Goal: Information Seeking & Learning: Learn about a topic

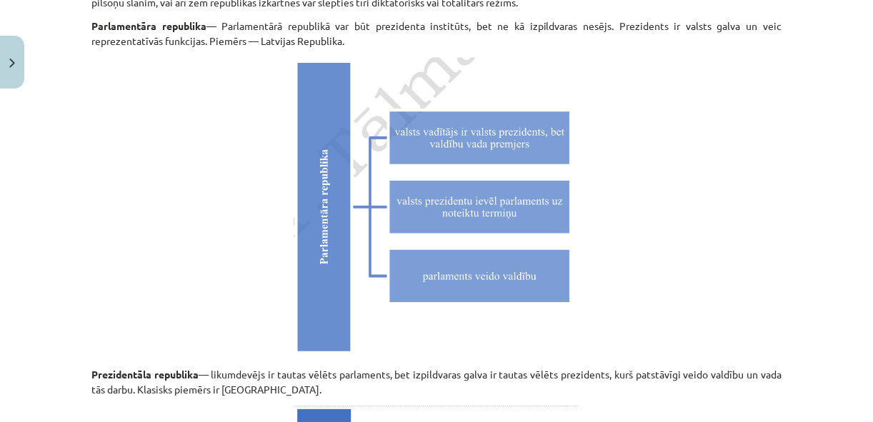
scroll to position [3520, 0]
click at [621, 272] on p at bounding box center [436, 206] width 690 height 301
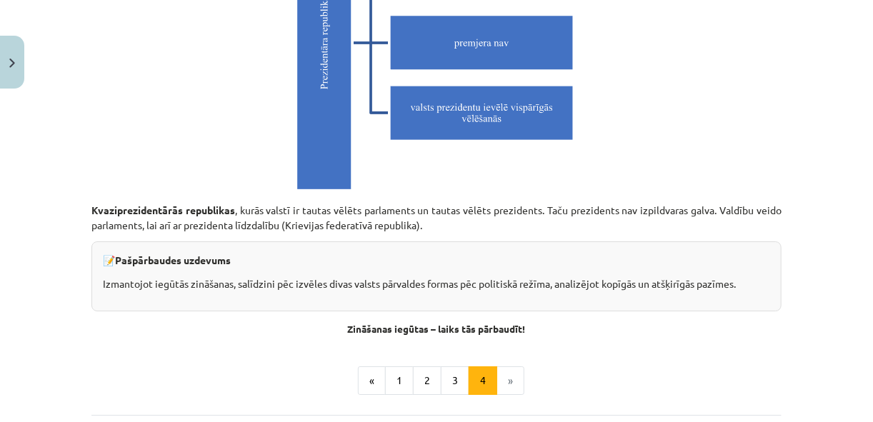
scroll to position [4034, 0]
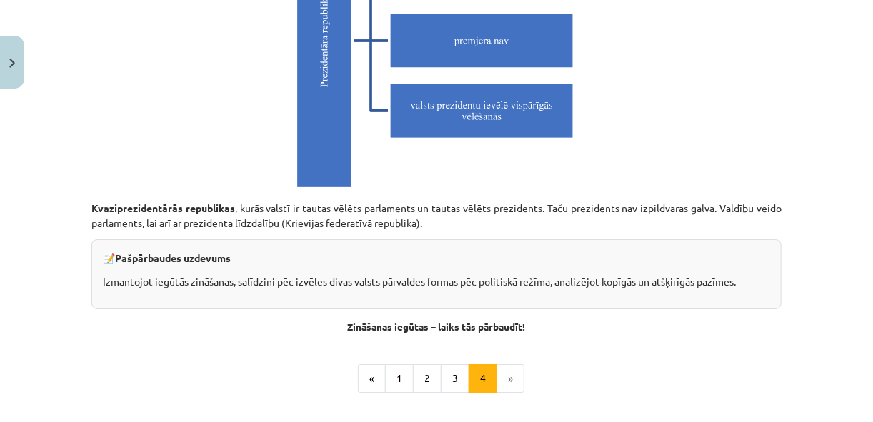
click at [174, 176] on p at bounding box center [436, 41] width 690 height 301
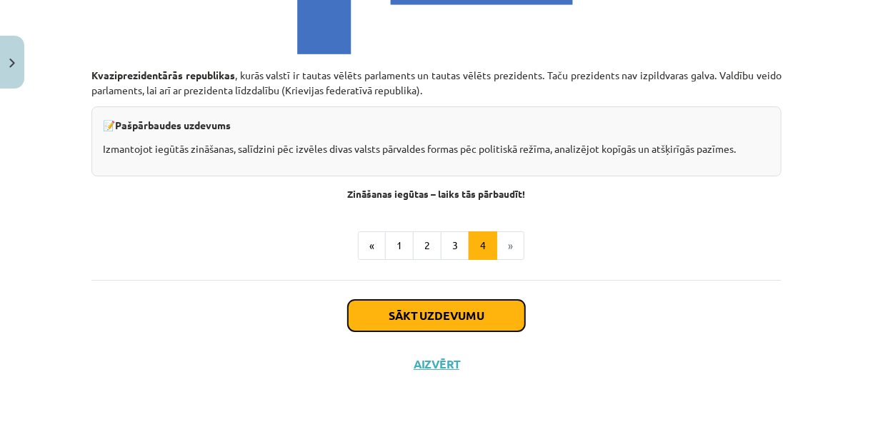
click at [490, 310] on button "Sākt uzdevumu" at bounding box center [436, 315] width 177 height 31
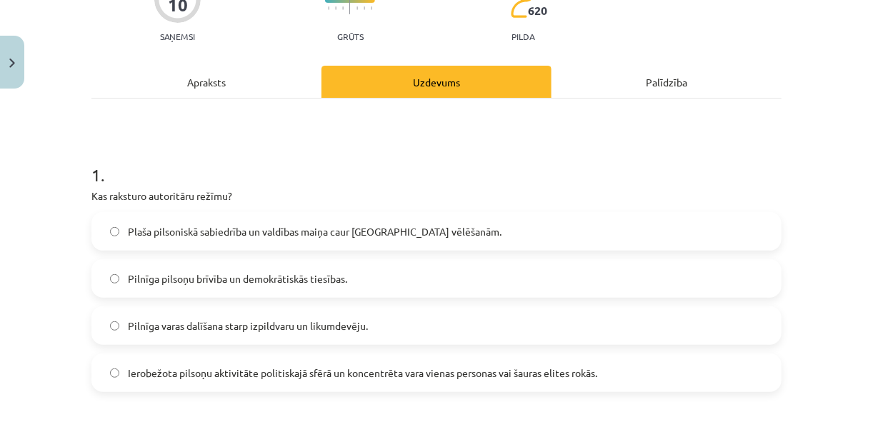
scroll to position [171, 0]
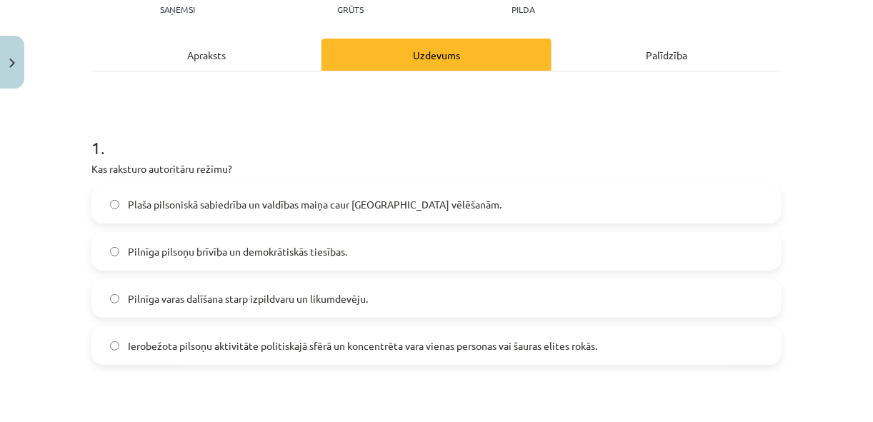
click at [271, 349] on span "Ierobežota pilsoņu aktivitāte politiskajā sfērā un koncentrēta vara vienas pers…" at bounding box center [362, 346] width 469 height 15
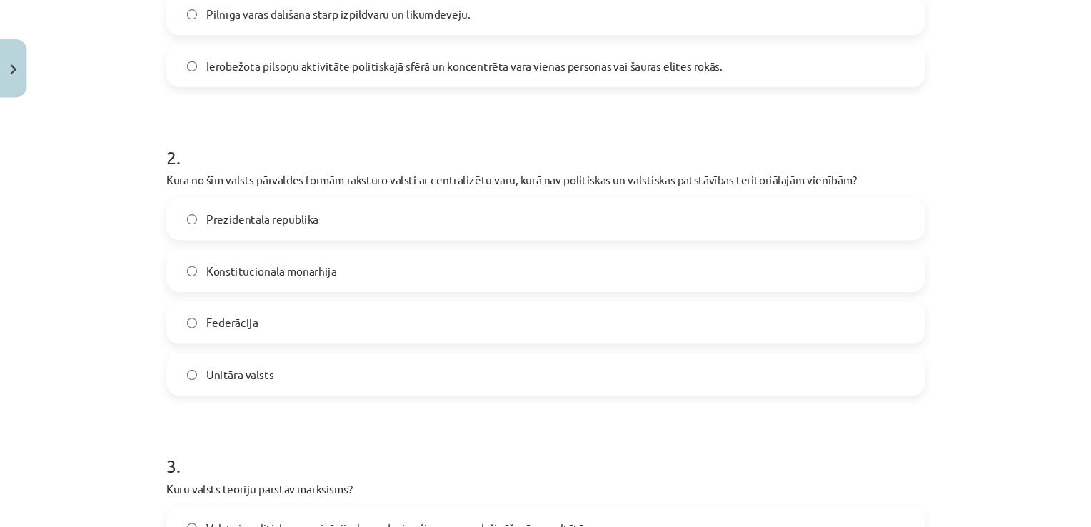
scroll to position [457, 0]
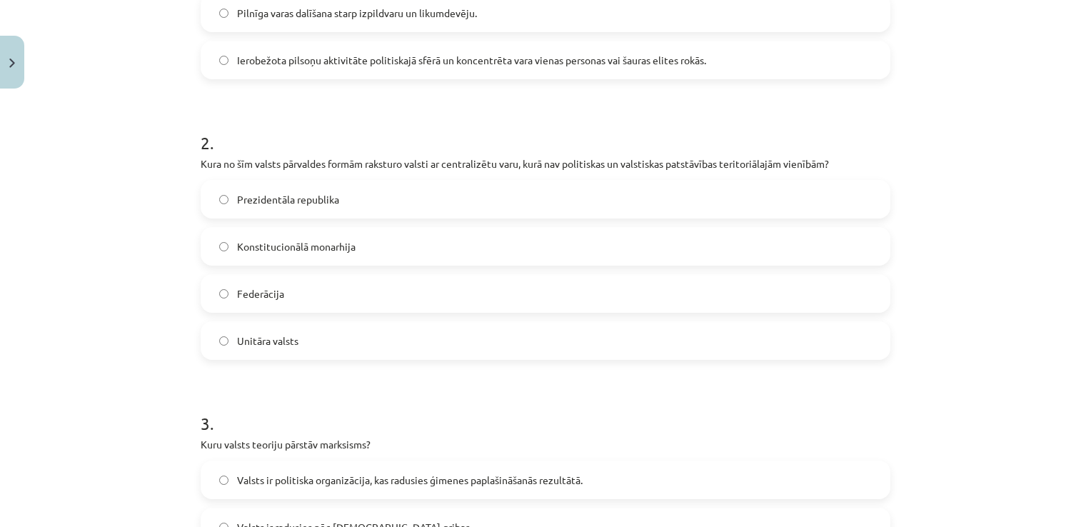
drag, startPoint x: 869, startPoint y: 0, endPoint x: 576, endPoint y: 101, distance: 310.5
click at [576, 101] on form "1 . Kas raksturo autoritāru režīmu? Plaša pilsoniskā sabiedrība un valdības mai…" at bounding box center [546, 514] width 690 height 1375
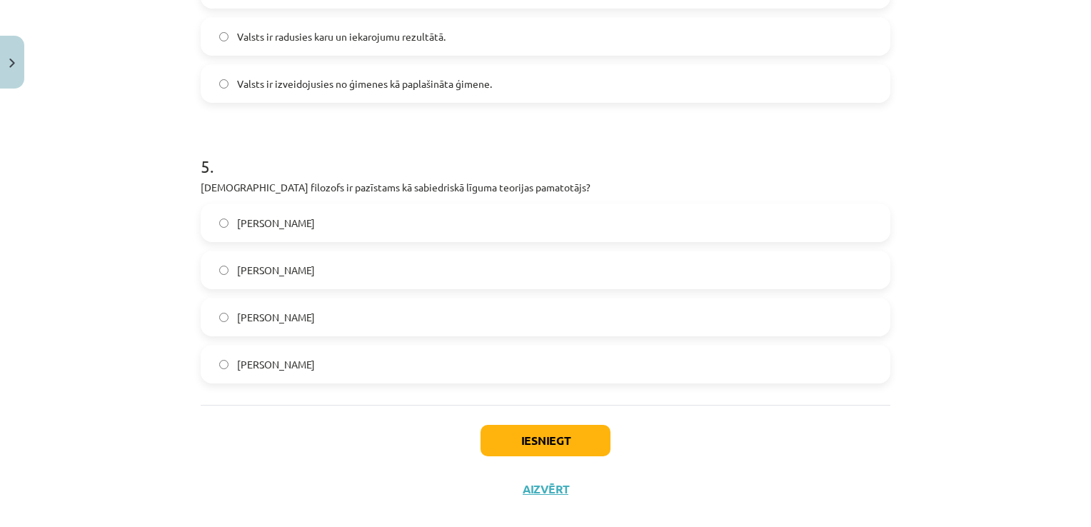
scroll to position [1297, 0]
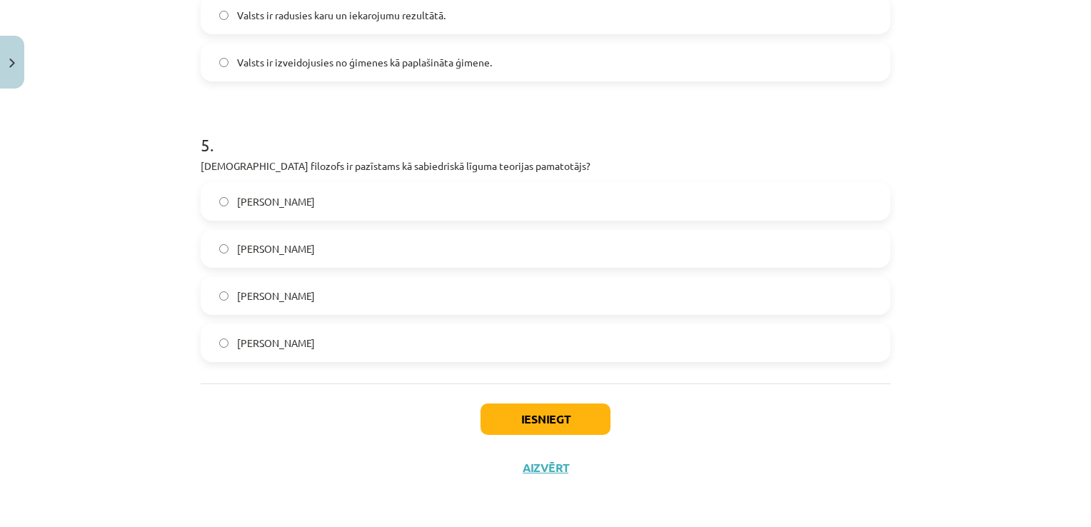
click at [351, 351] on label "[PERSON_NAME]" at bounding box center [545, 343] width 687 height 36
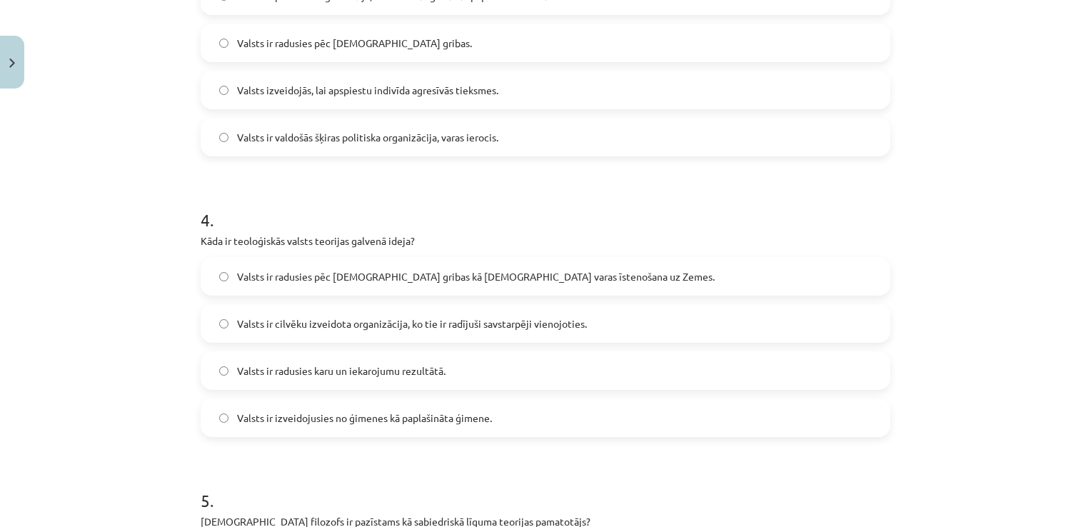
scroll to position [940, 0]
click at [363, 275] on span "Valsts ir radusies pēc [DEMOGRAPHIC_DATA] gribas kā [DEMOGRAPHIC_DATA] varas īs…" at bounding box center [476, 278] width 478 height 15
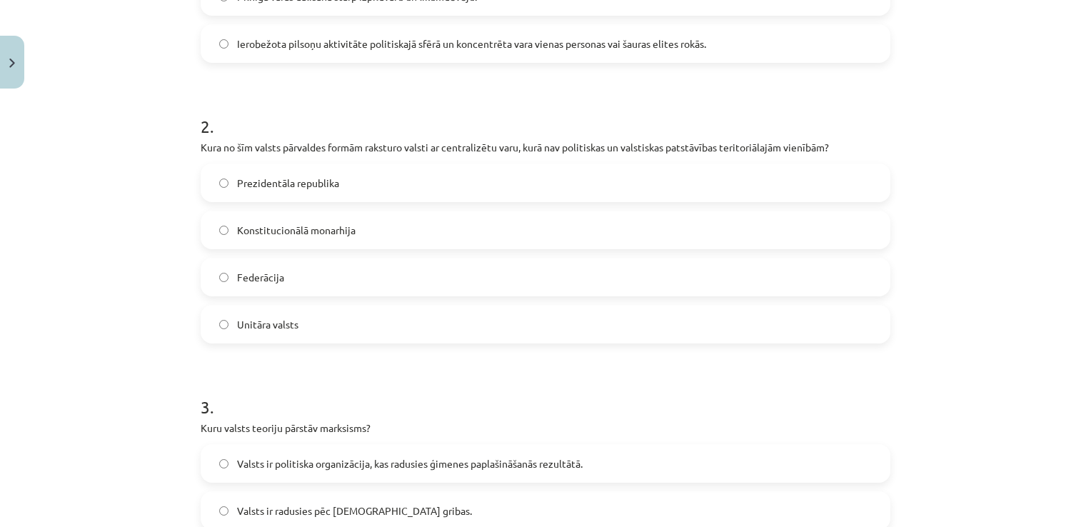
scroll to position [440, 0]
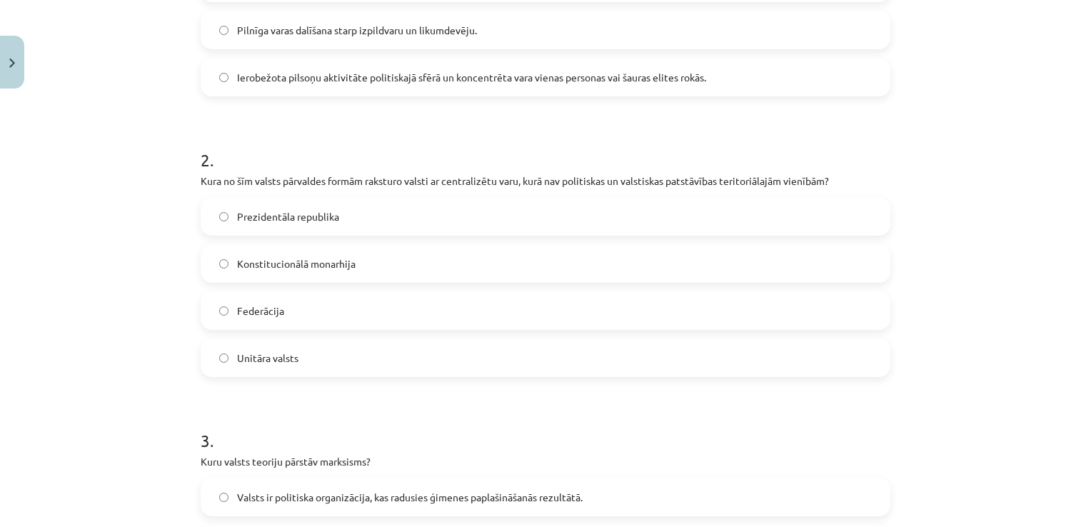
click at [389, 366] on label "Unitāra valsts" at bounding box center [545, 358] width 687 height 36
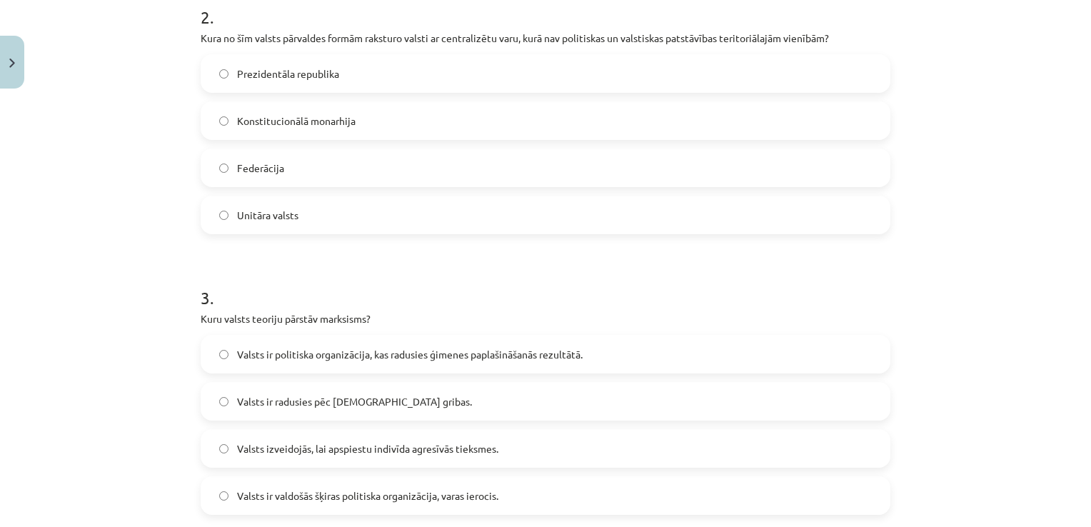
scroll to position [654, 0]
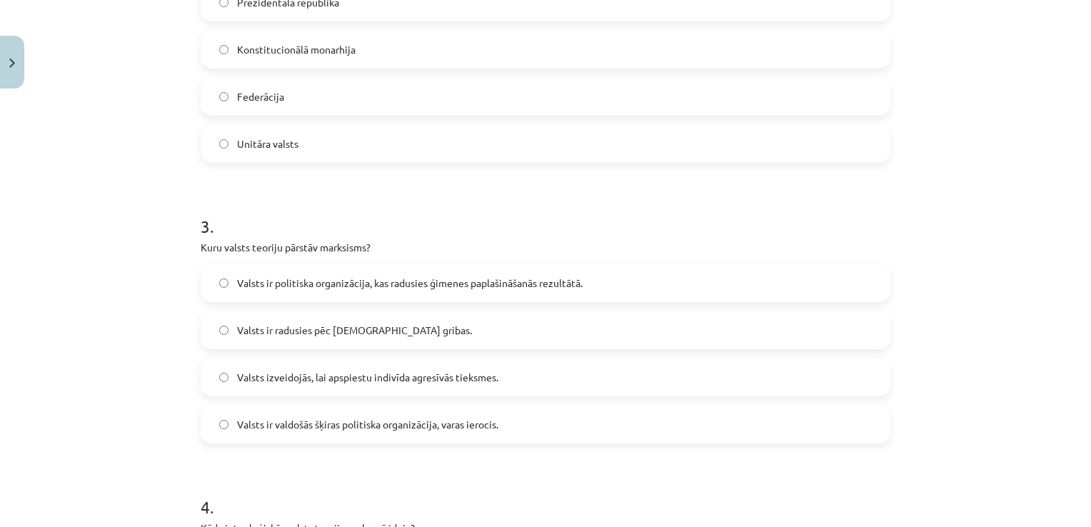
click at [387, 421] on span "Valsts ir valdošās šķiras politiska organizācija, varas ierocis." at bounding box center [367, 424] width 261 height 15
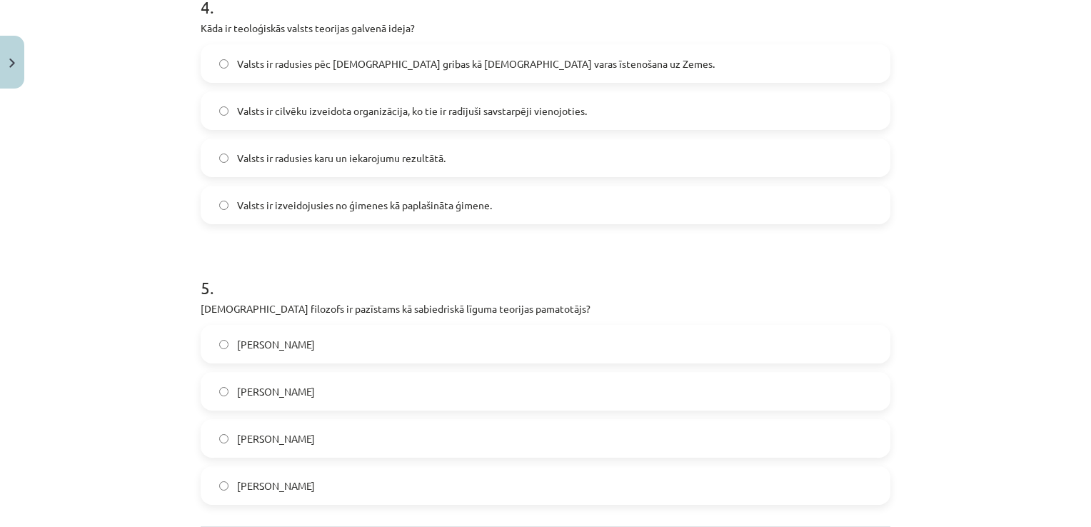
scroll to position [1297, 0]
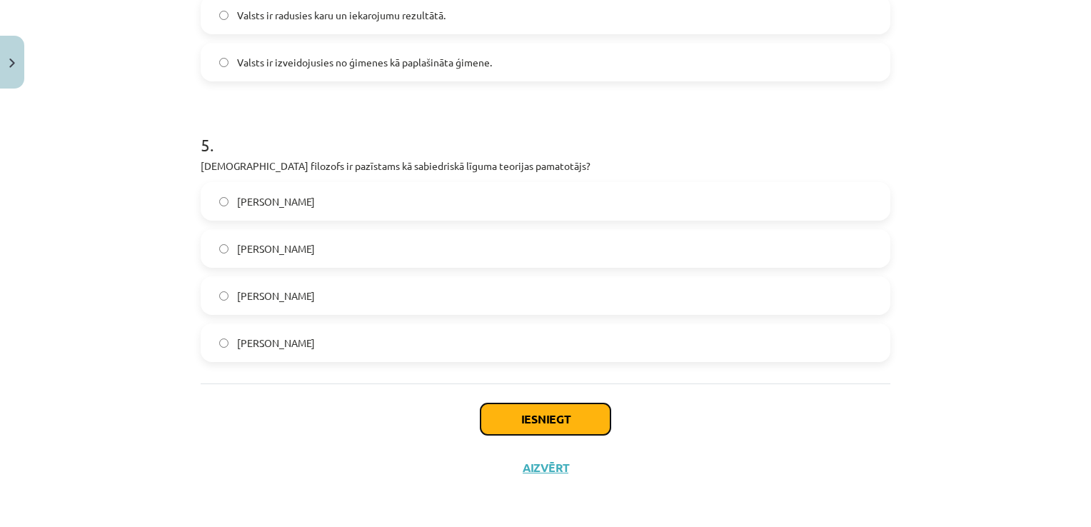
click at [515, 418] on button "Iesniegt" at bounding box center [546, 418] width 130 height 31
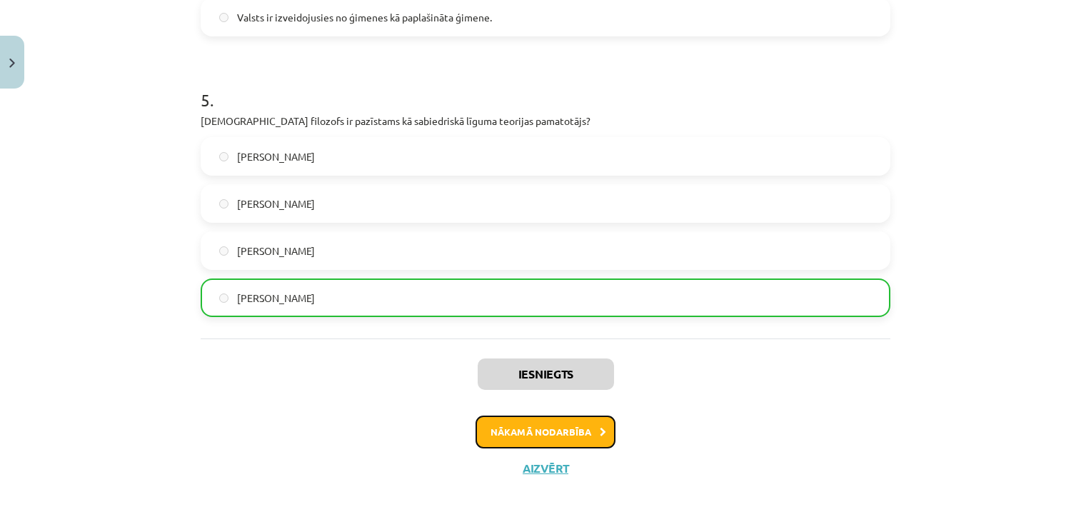
click at [560, 421] on button "Nākamā nodarbība" at bounding box center [546, 432] width 140 height 33
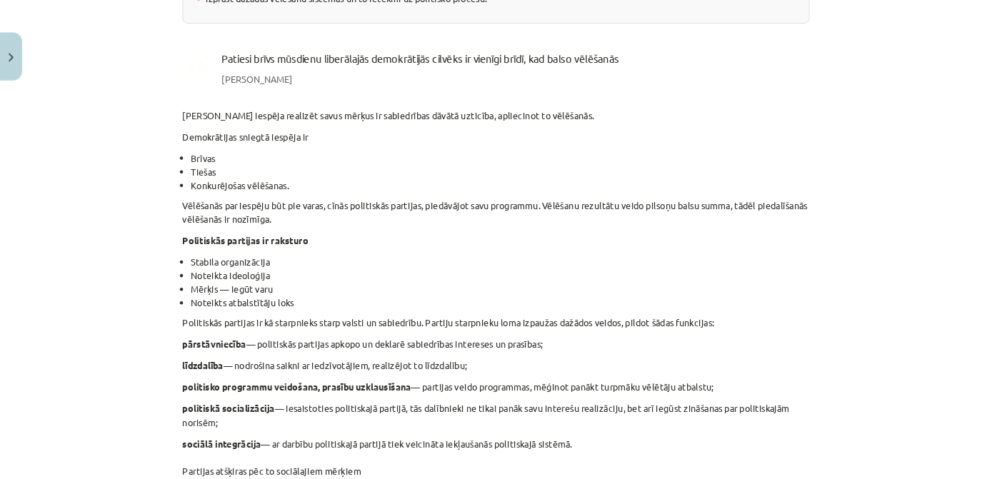
scroll to position [470, 0]
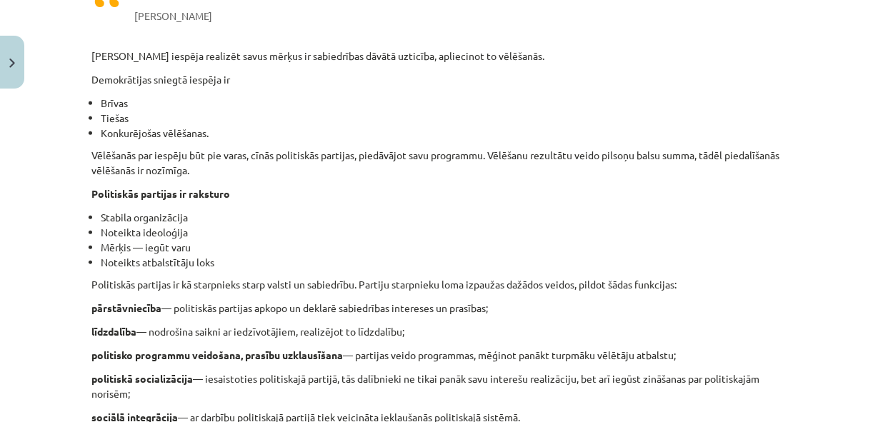
drag, startPoint x: 914, startPoint y: 0, endPoint x: 538, endPoint y: 27, distance: 377.3
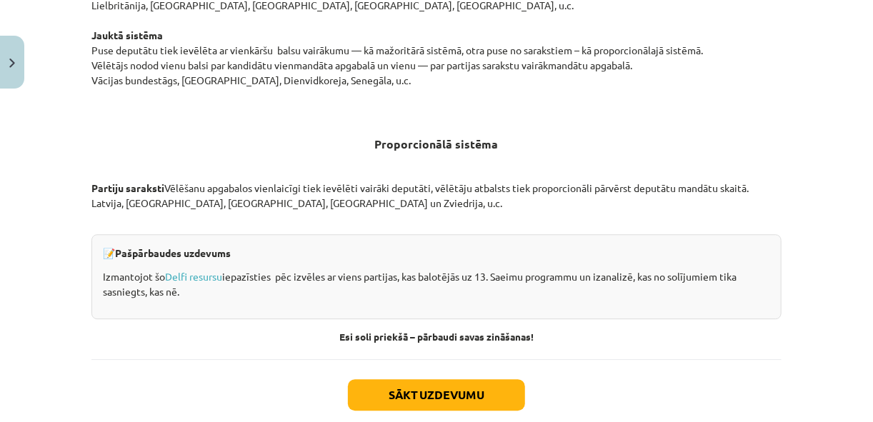
scroll to position [1517, 0]
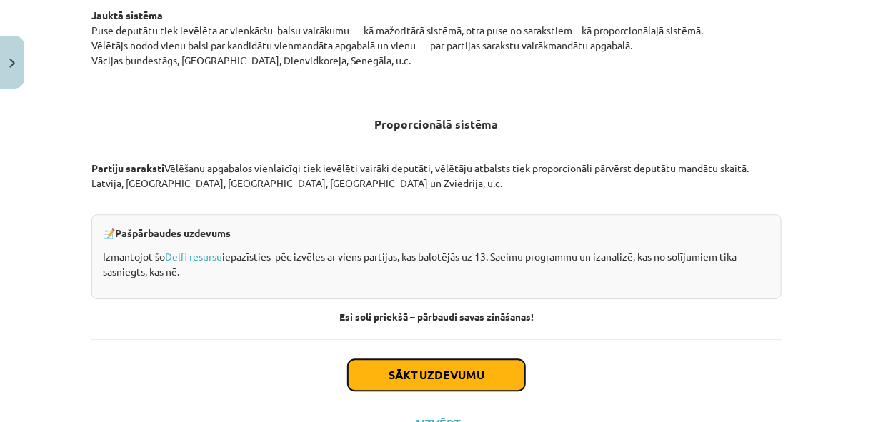
click at [451, 373] on button "Sākt uzdevumu" at bounding box center [436, 374] width 177 height 31
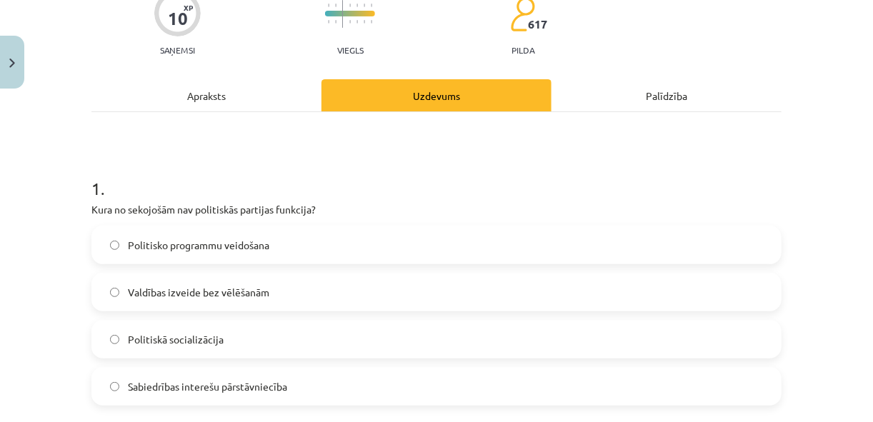
scroll to position [149, 0]
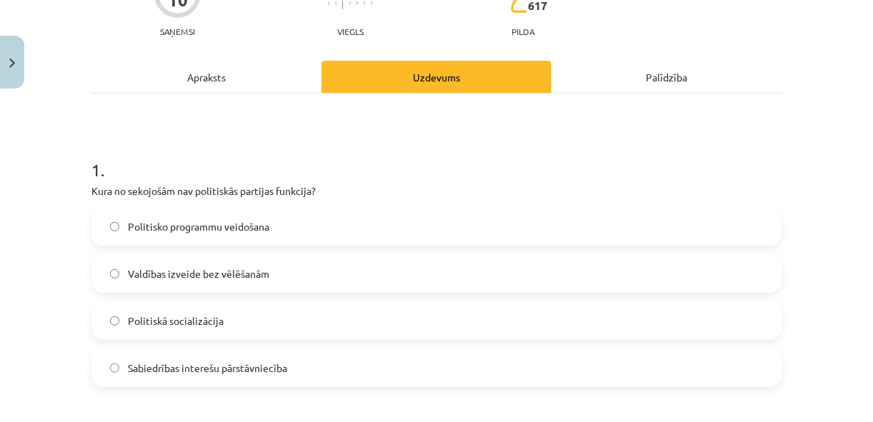
click at [291, 269] on label "Valdības izveide bez vēlēšanām" at bounding box center [436, 274] width 687 height 36
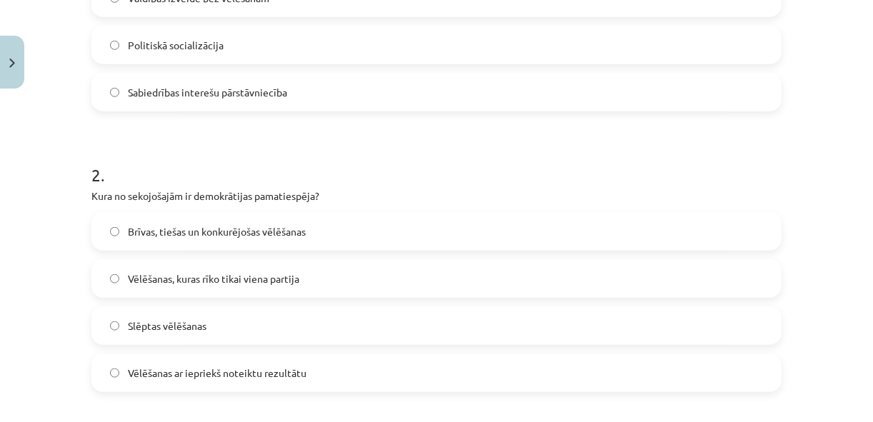
scroll to position [435, 0]
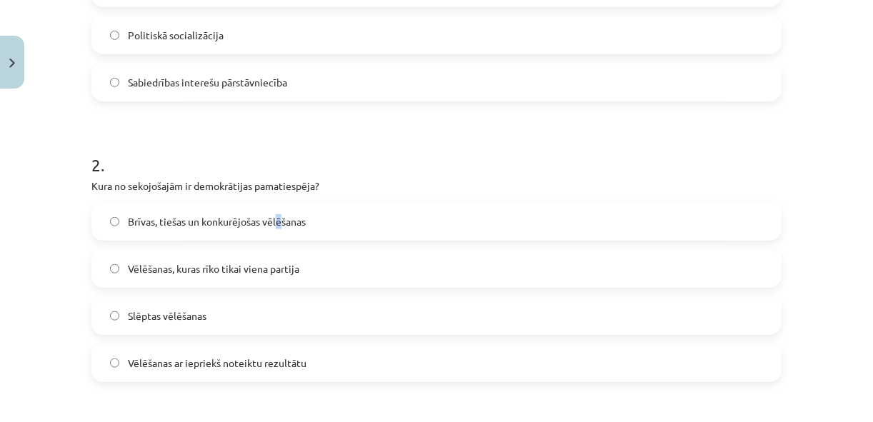
click at [278, 214] on span "Brīvas, tiešas un konkurējošas vēlēšanas" at bounding box center [217, 221] width 178 height 15
click at [327, 216] on label "Brīvas, tiešas un konkurējošas vēlēšanas" at bounding box center [436, 222] width 687 height 36
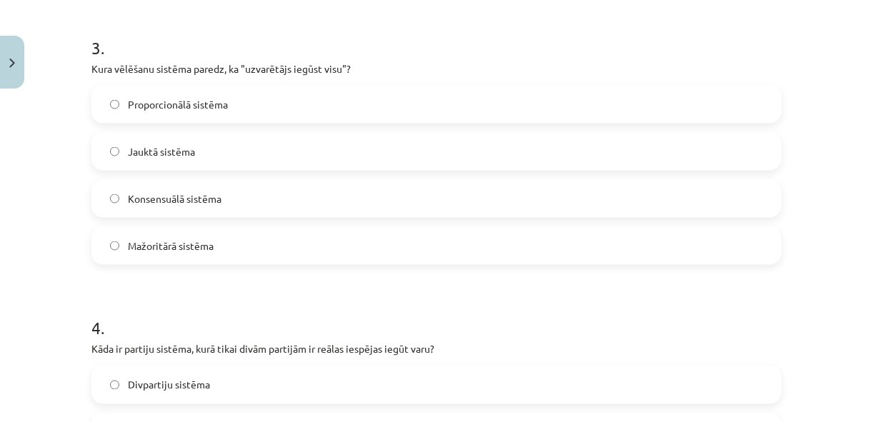
scroll to position [835, 0]
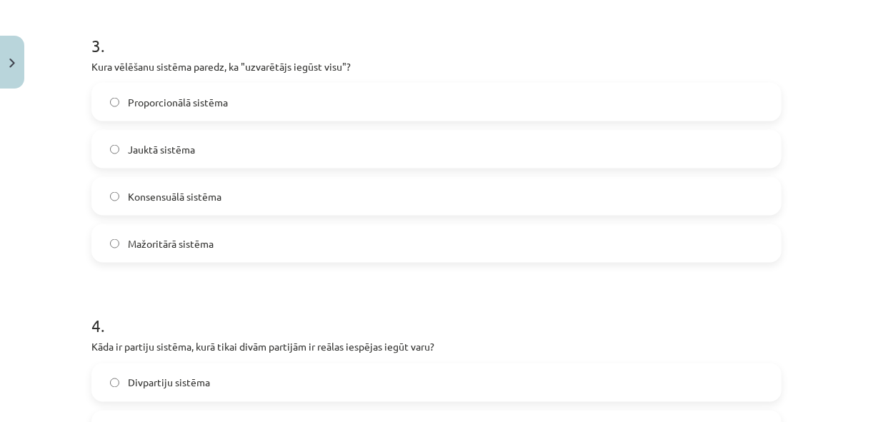
click at [223, 233] on label "Mažoritārā sistēma" at bounding box center [436, 244] width 687 height 36
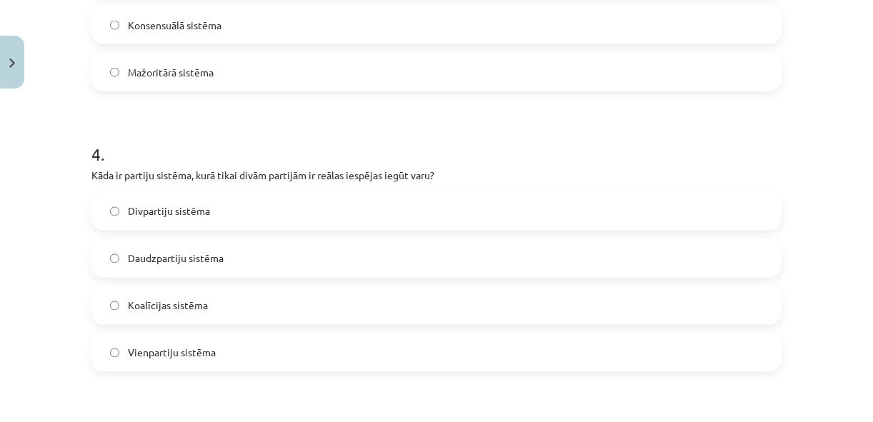
scroll to position [1063, 0]
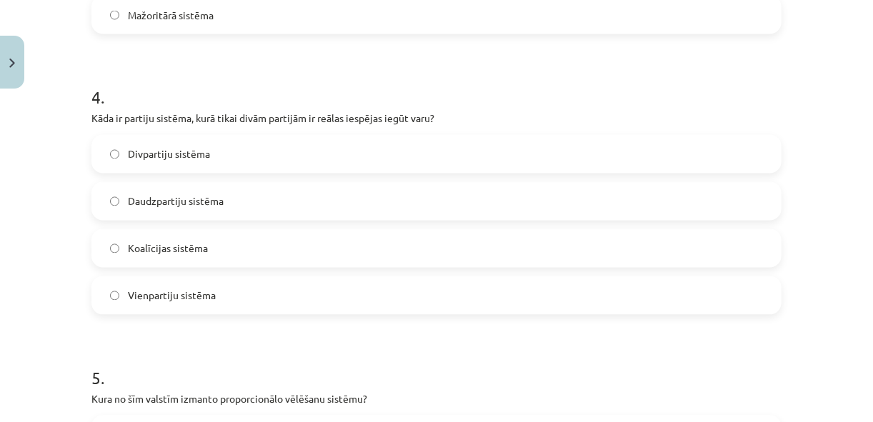
click at [191, 151] on span "Divpartiju sistēma" at bounding box center [169, 154] width 82 height 15
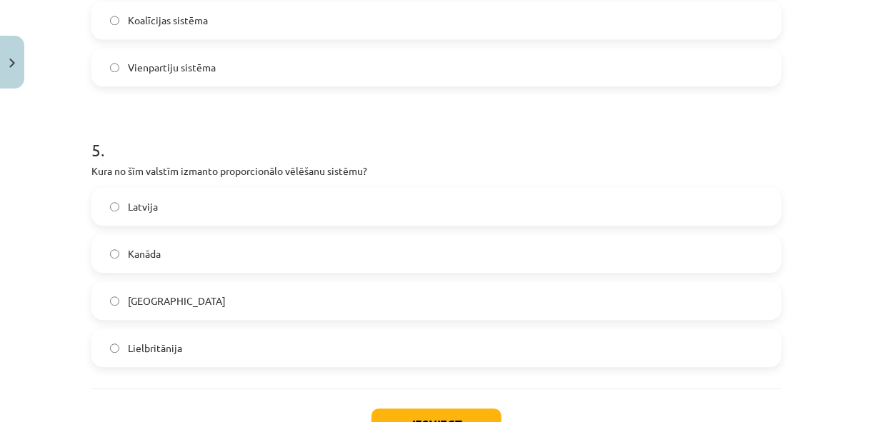
scroll to position [1349, 0]
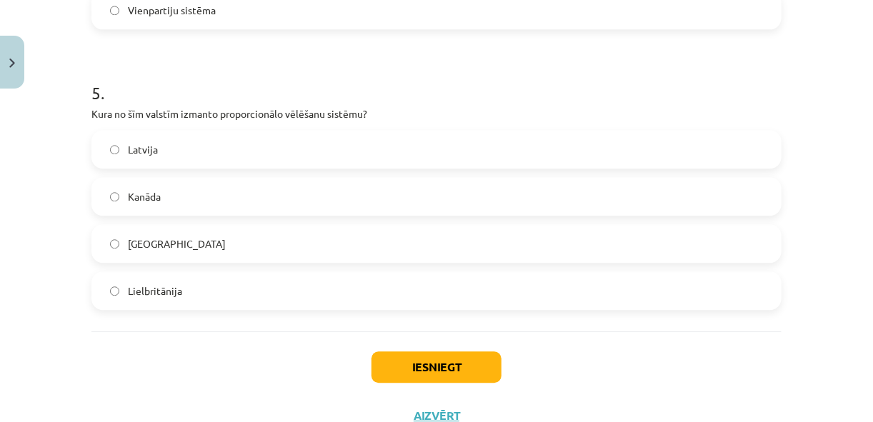
click at [211, 148] on label "Latvija" at bounding box center [436, 149] width 687 height 36
click at [428, 375] on button "Iesniegt" at bounding box center [436, 366] width 130 height 31
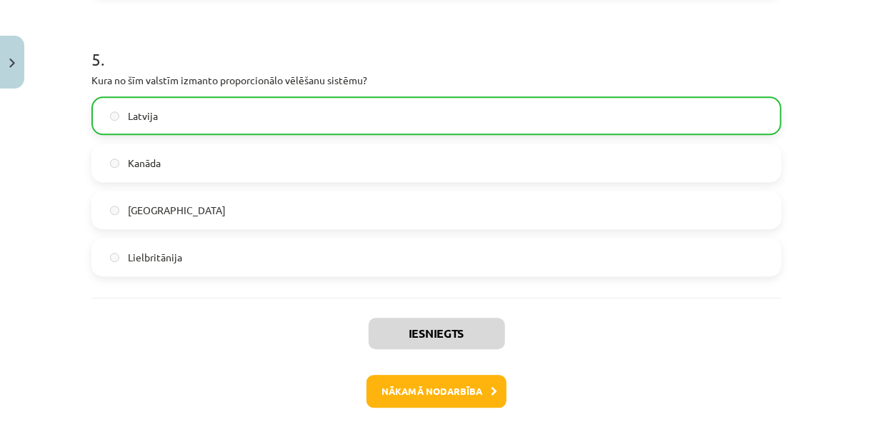
scroll to position [1447, 0]
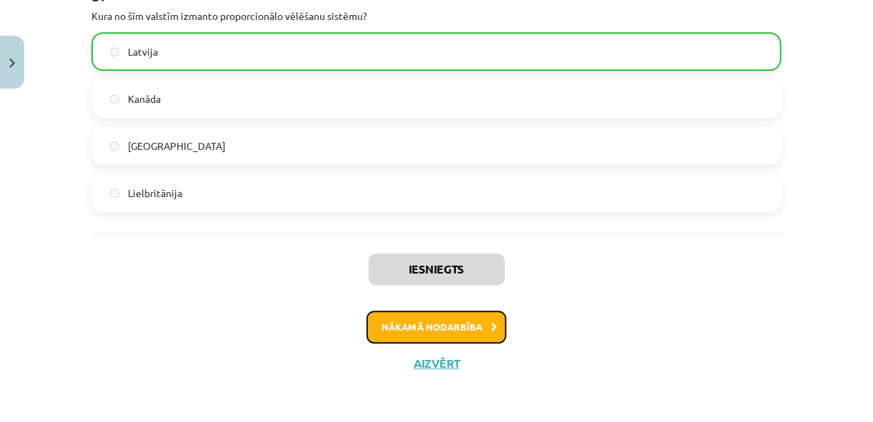
click at [466, 316] on button "Nākamā nodarbība" at bounding box center [436, 327] width 140 height 33
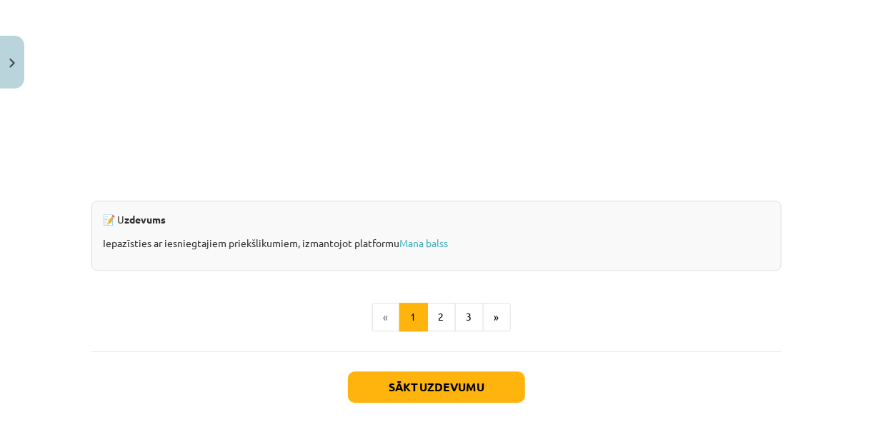
scroll to position [1406, 0]
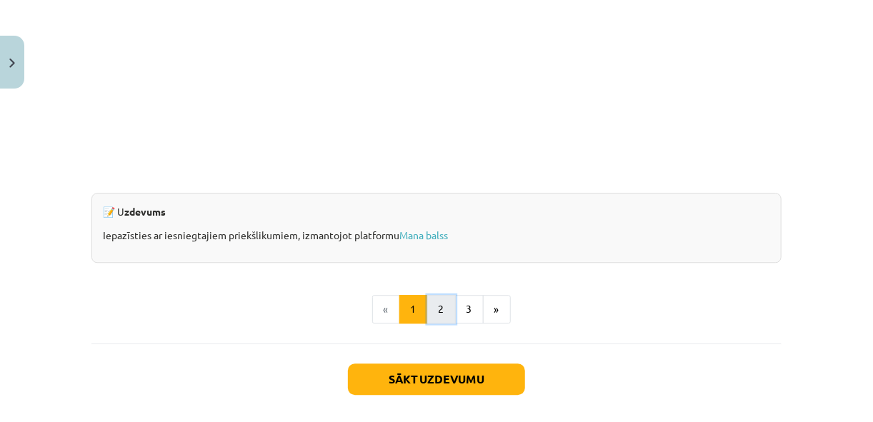
click at [450, 311] on button "2" at bounding box center [441, 309] width 29 height 29
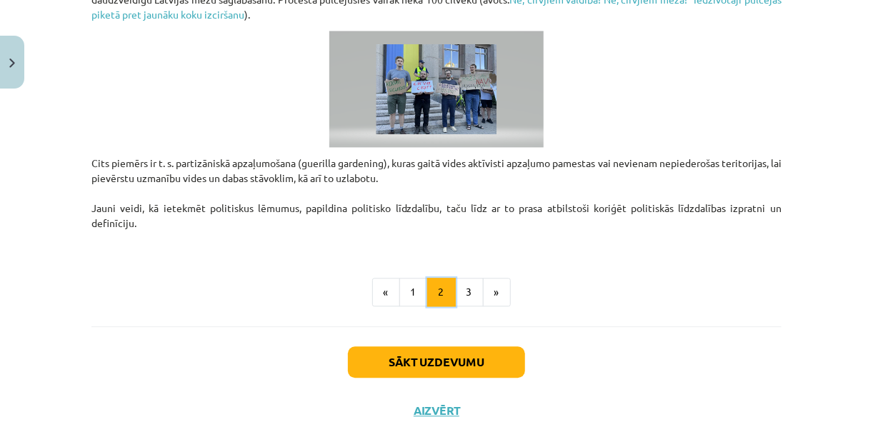
scroll to position [1169, 0]
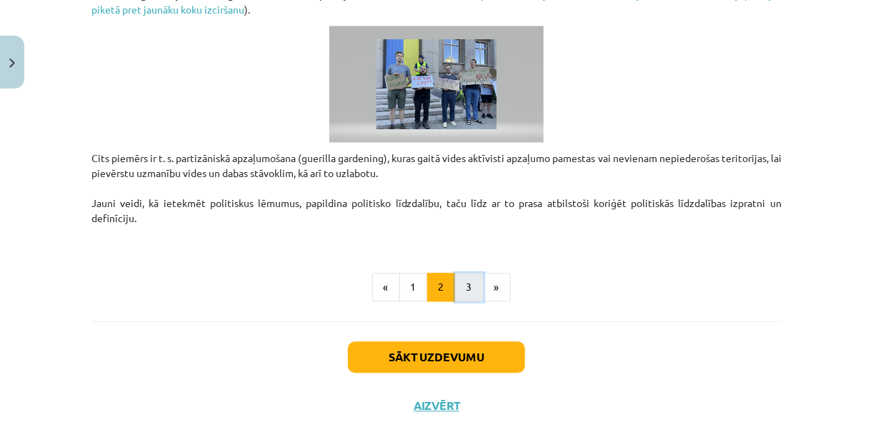
click at [459, 284] on button "3" at bounding box center [469, 287] width 29 height 29
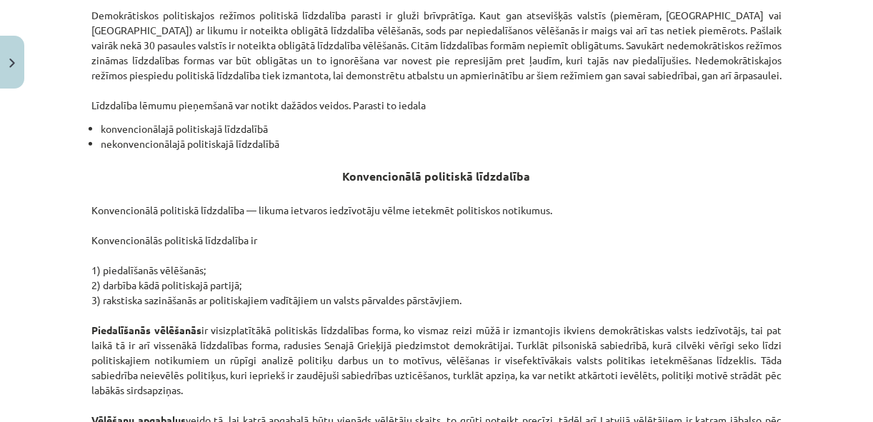
scroll to position [312, 0]
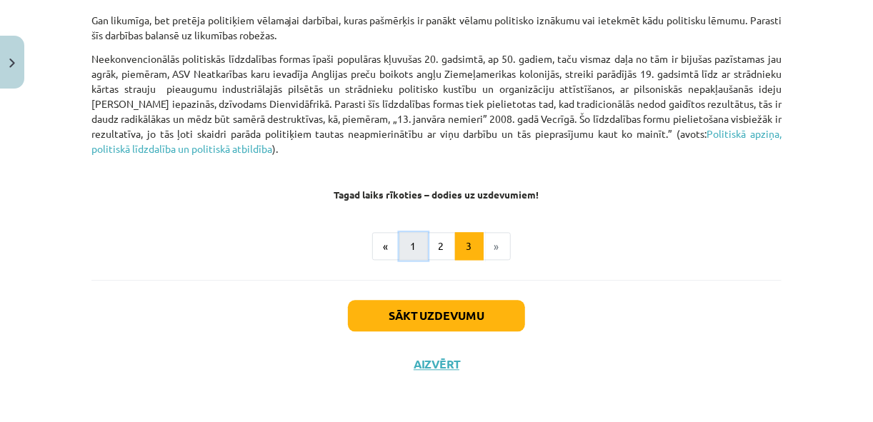
click at [411, 246] on button "1" at bounding box center [413, 246] width 29 height 29
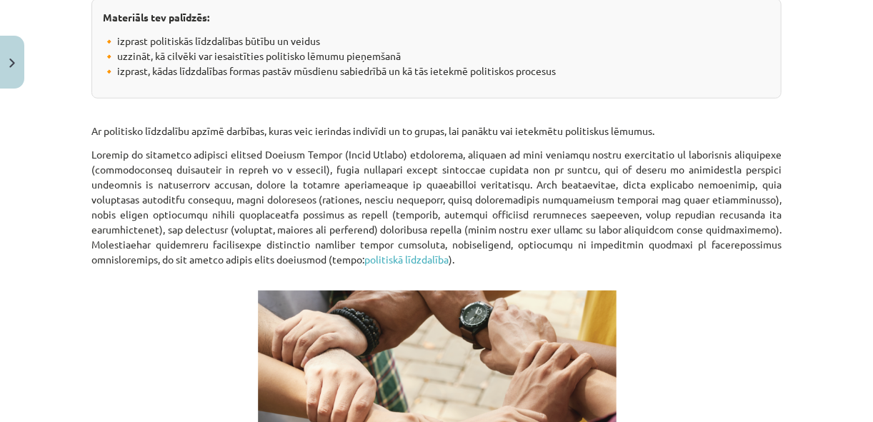
scroll to position [369, 0]
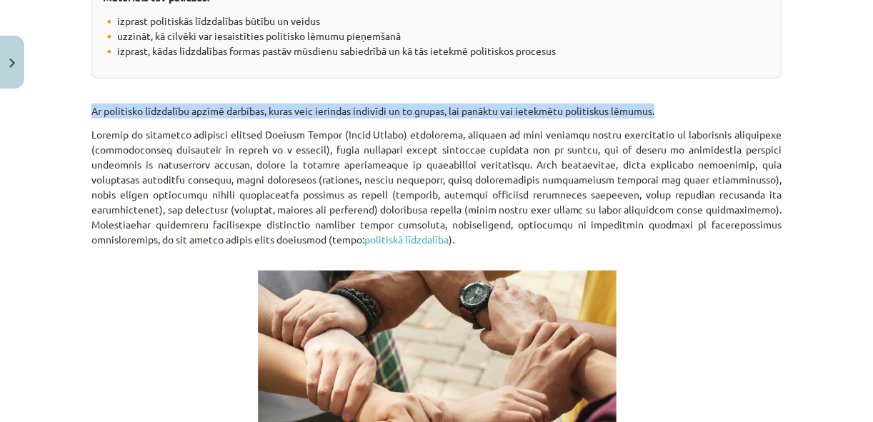
drag, startPoint x: 87, startPoint y: 107, endPoint x: 669, endPoint y: 110, distance: 582.0
click at [669, 110] on p "Ar politisko līdzdalību apzīmē darbības, kuras veic ierindas indivīdi un to gru…" at bounding box center [436, 99] width 690 height 40
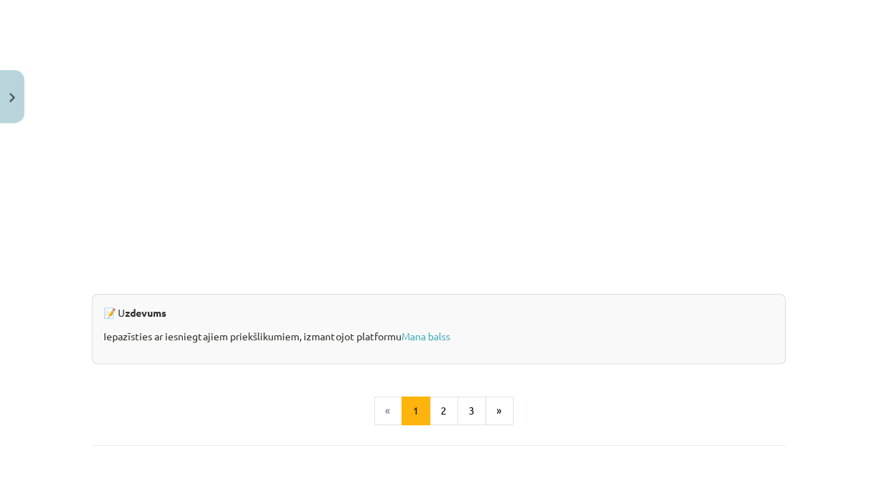
scroll to position [1226, 0]
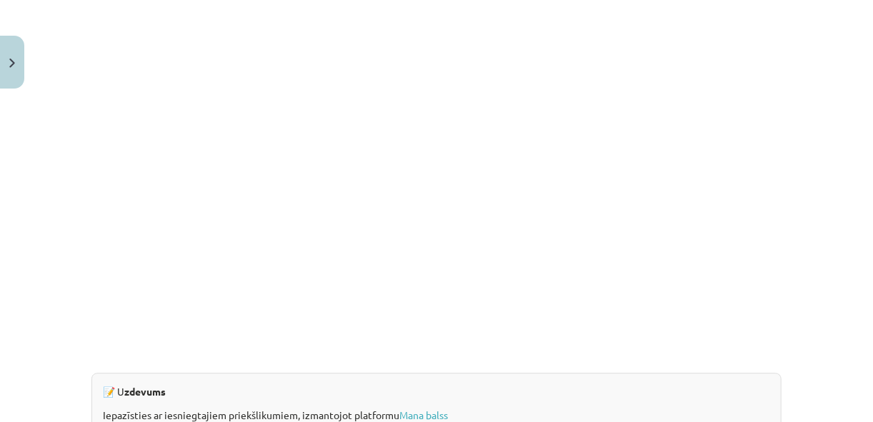
click at [806, 136] on div "Mācību tēma: Sociālo zinātņu ii - 12. klases 1. ieskaites mācību materiāls #5 3…" at bounding box center [436, 211] width 873 height 422
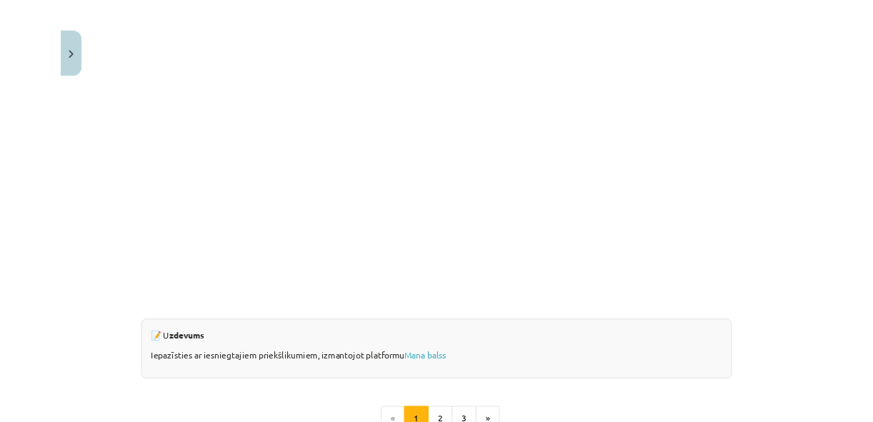
scroll to position [996, 0]
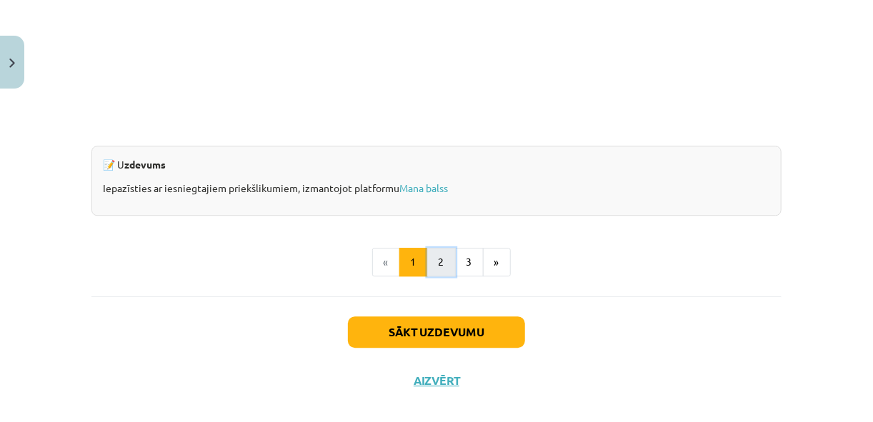
click at [431, 260] on button "2" at bounding box center [441, 262] width 29 height 29
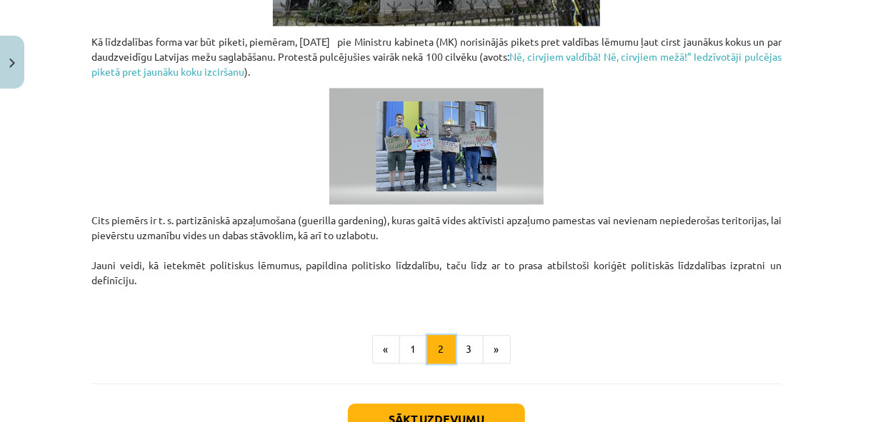
scroll to position [1112, 0]
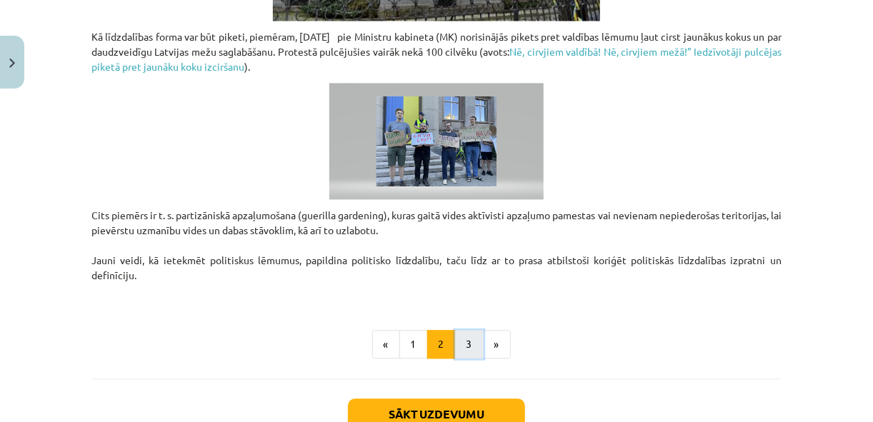
click at [456, 338] on button "3" at bounding box center [469, 344] width 29 height 29
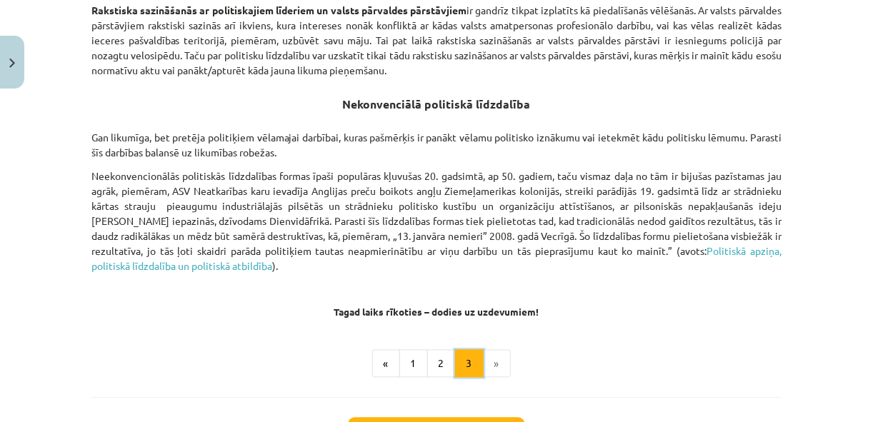
scroll to position [998, 0]
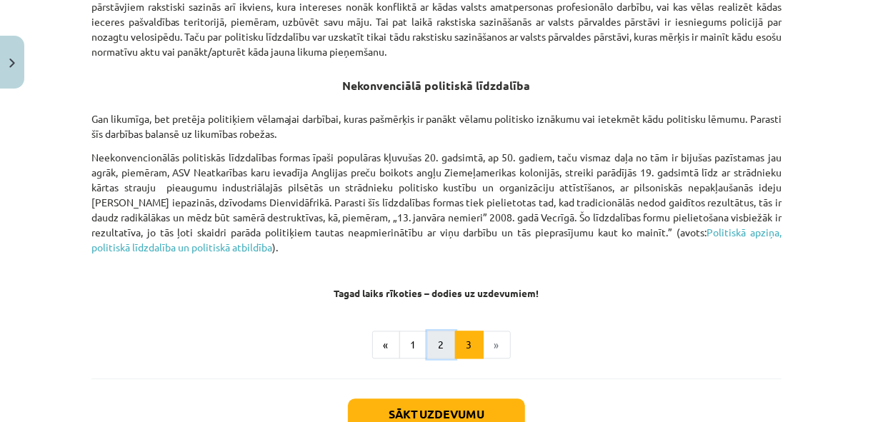
click at [439, 339] on button "2" at bounding box center [441, 345] width 29 height 29
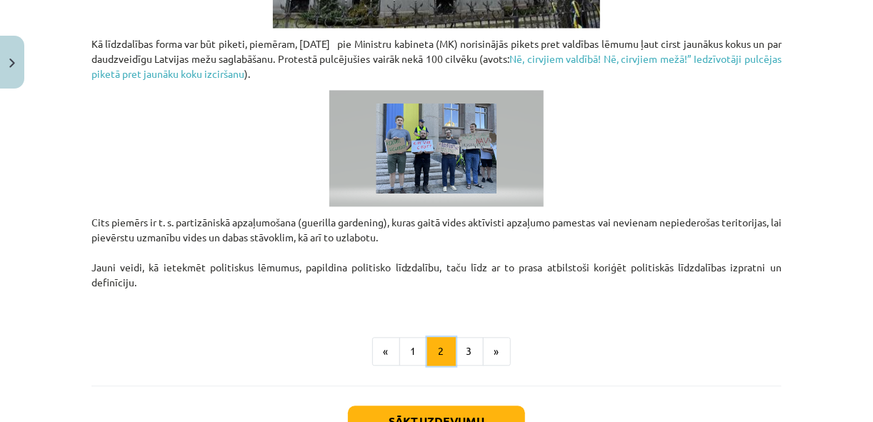
scroll to position [1112, 0]
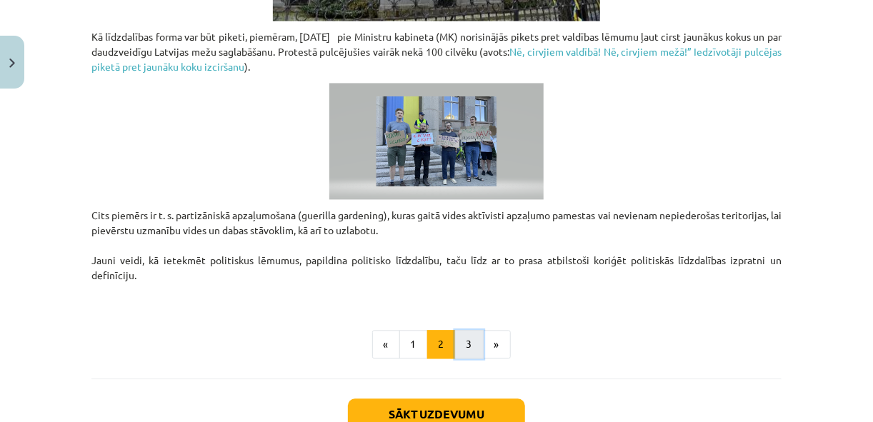
click at [464, 346] on button "3" at bounding box center [469, 344] width 29 height 29
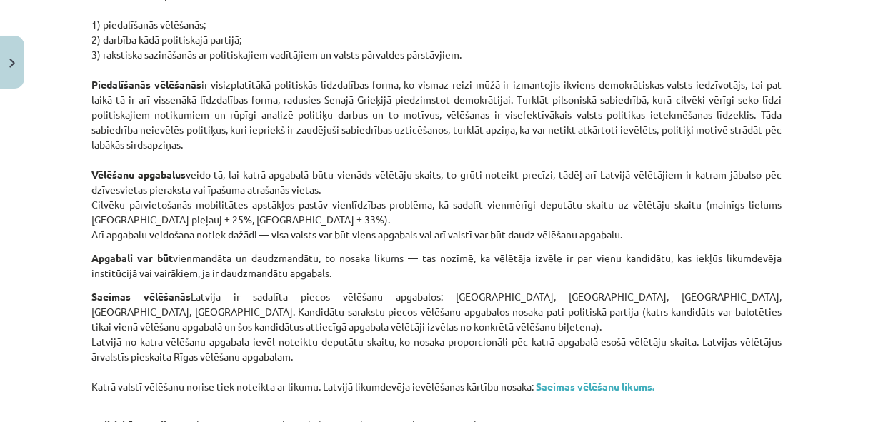
scroll to position [598, 0]
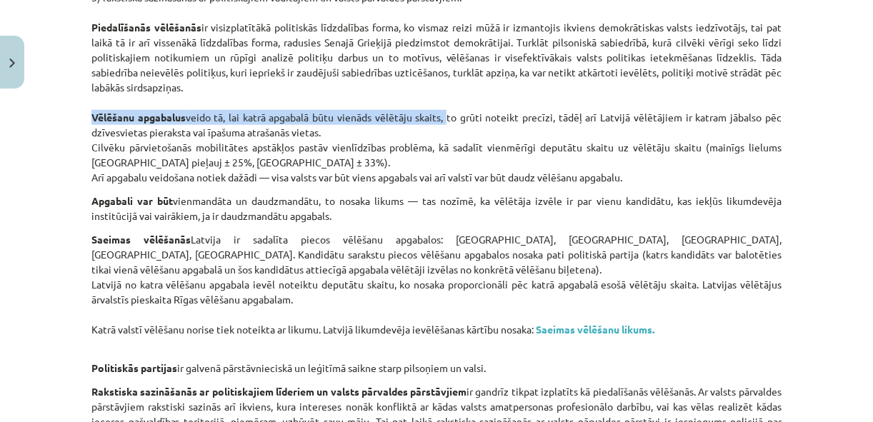
drag, startPoint x: 89, startPoint y: 117, endPoint x: 443, endPoint y: 110, distance: 355.0
click at [443, 110] on p "Konvencionālā politiskā līdzdalība — likuma ietvaros iedzīvotāju vēlme ietekmēt…" at bounding box center [436, 42] width 690 height 285
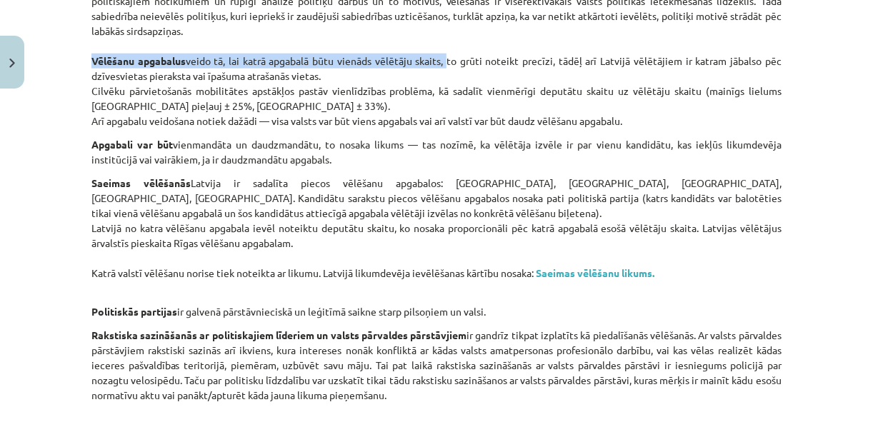
scroll to position [655, 0]
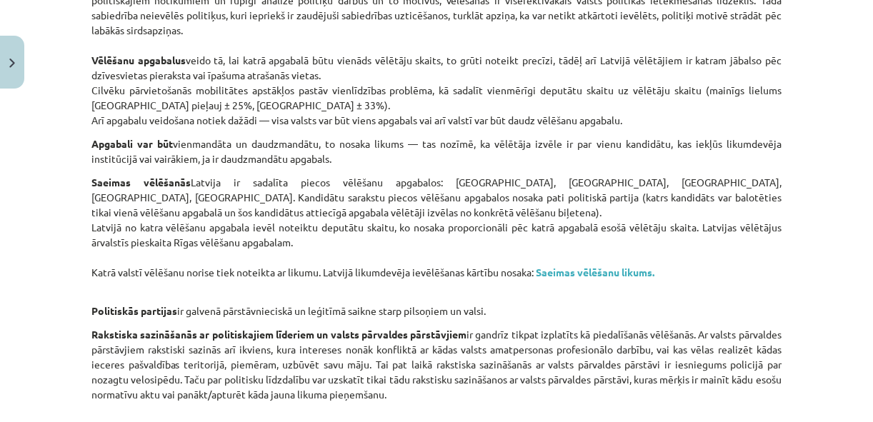
click at [268, 132] on div "Politiskās līdzdalības formas Demokrātiskos politiskajos režīmos politiskā līdz…" at bounding box center [436, 121] width 690 height 1041
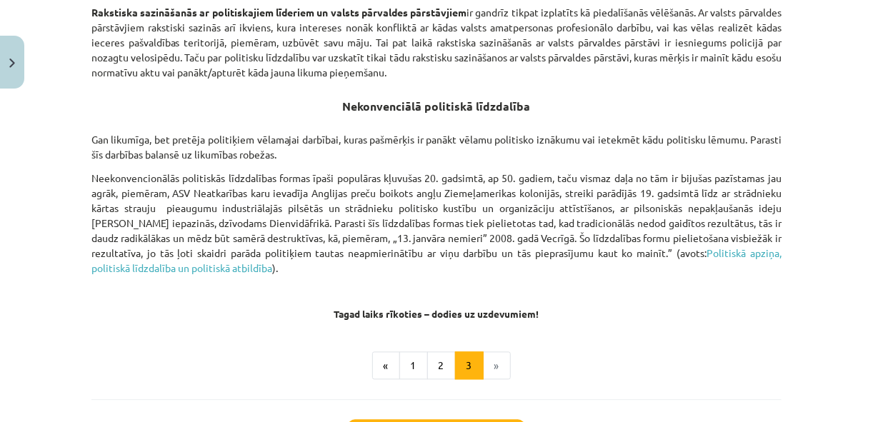
scroll to position [998, 0]
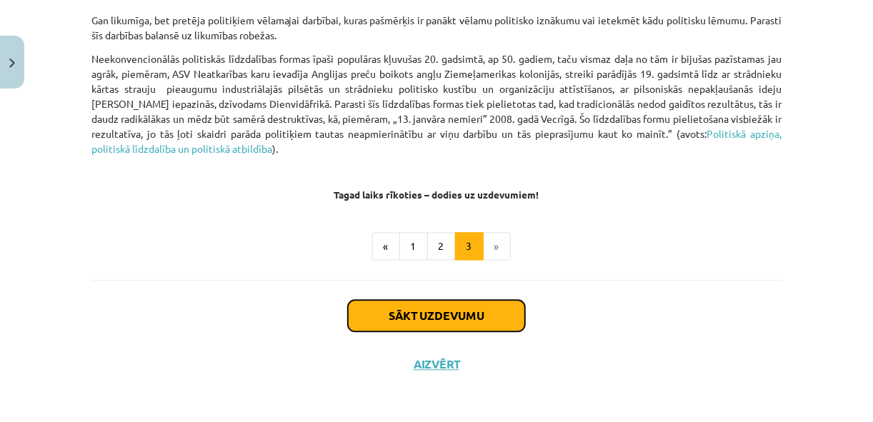
click at [491, 321] on button "Sākt uzdevumu" at bounding box center [436, 315] width 177 height 31
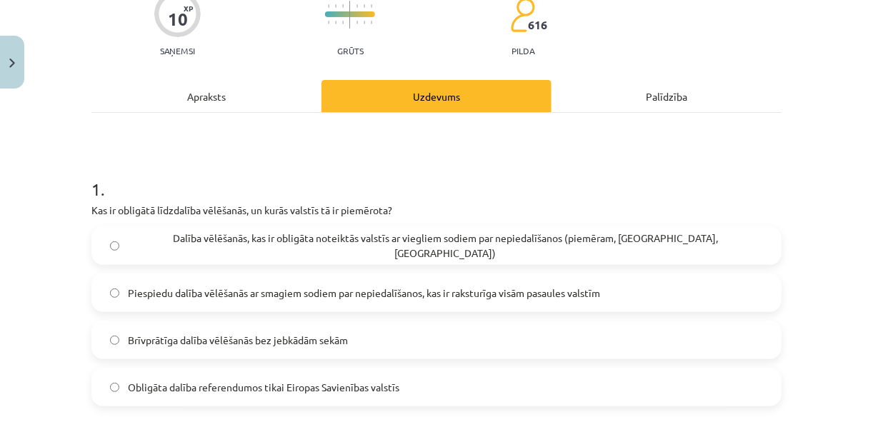
scroll to position [149, 0]
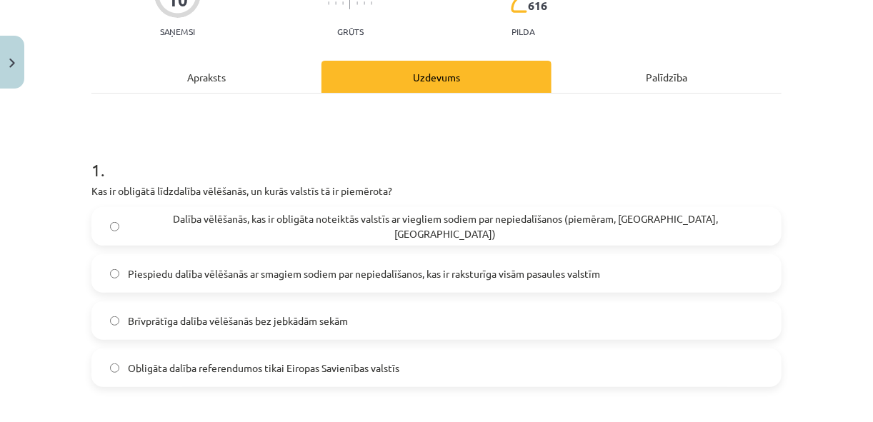
click at [316, 269] on span "Piespiedu dalība vēlēšanās ar smagiem sodiem par nepiedalīšanos, kas ir rakstur…" at bounding box center [364, 273] width 472 height 15
click at [273, 321] on span "Brīvprātīga dalība vēlēšanās bez jebkādām sekām" at bounding box center [238, 321] width 220 height 15
click at [331, 222] on span "Dalība vēlēšanās, kas ir obligāta noteiktās valstīs ar viegliem sodiem par nepi…" at bounding box center [445, 226] width 635 height 30
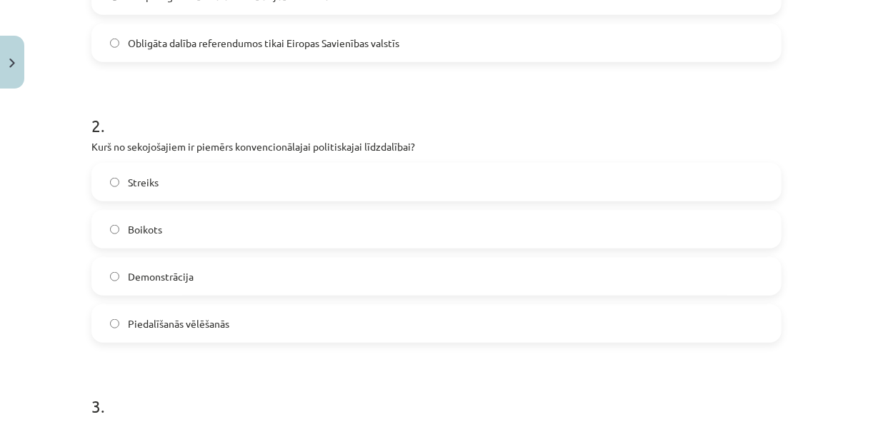
scroll to position [492, 0]
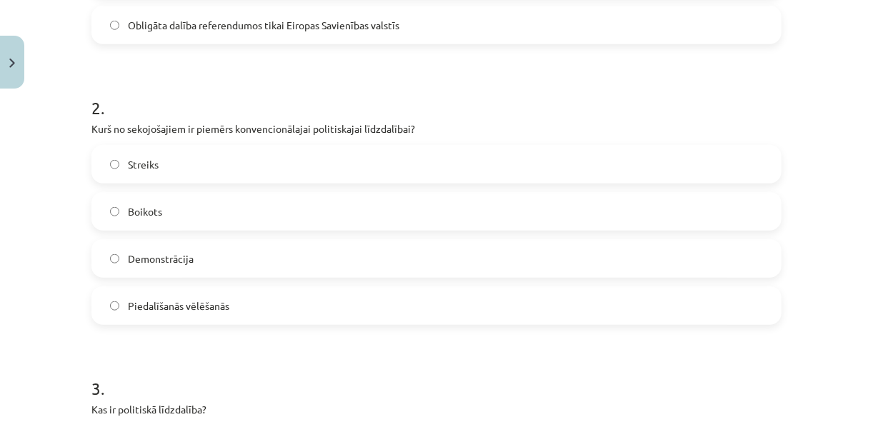
click at [199, 174] on label "Streiks" at bounding box center [436, 164] width 687 height 36
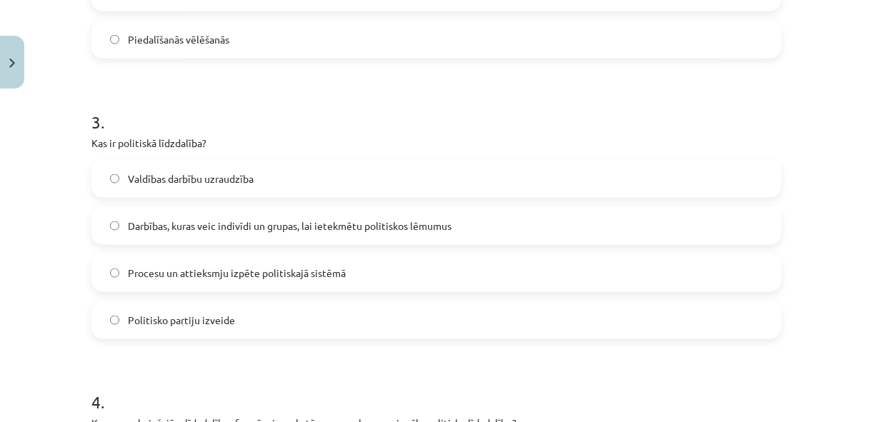
scroll to position [778, 0]
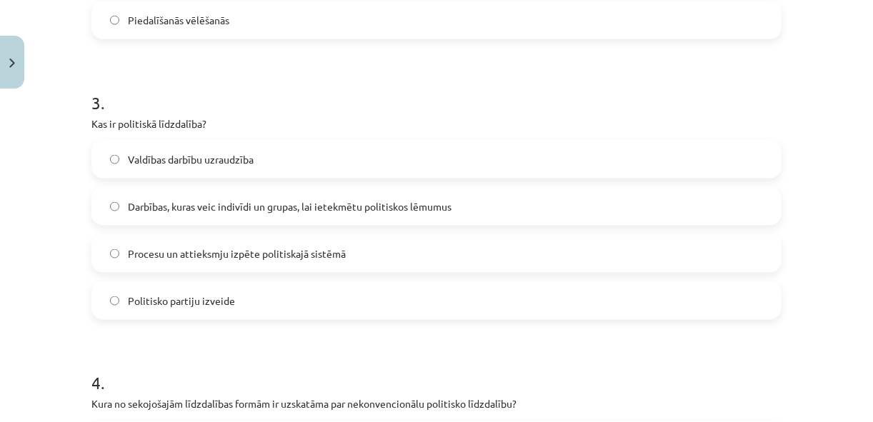
click at [216, 204] on span "Darbības, kuras veic indivīdi un grupas, lai ietekmētu politiskos lēmumus" at bounding box center [290, 206] width 324 height 15
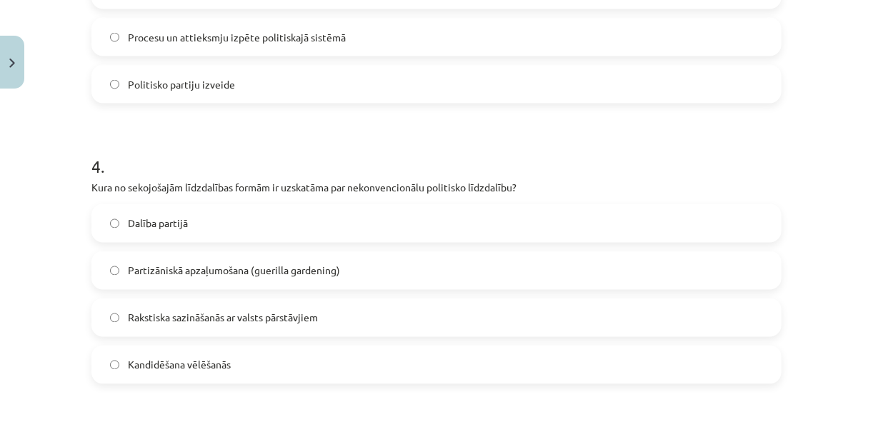
scroll to position [1063, 0]
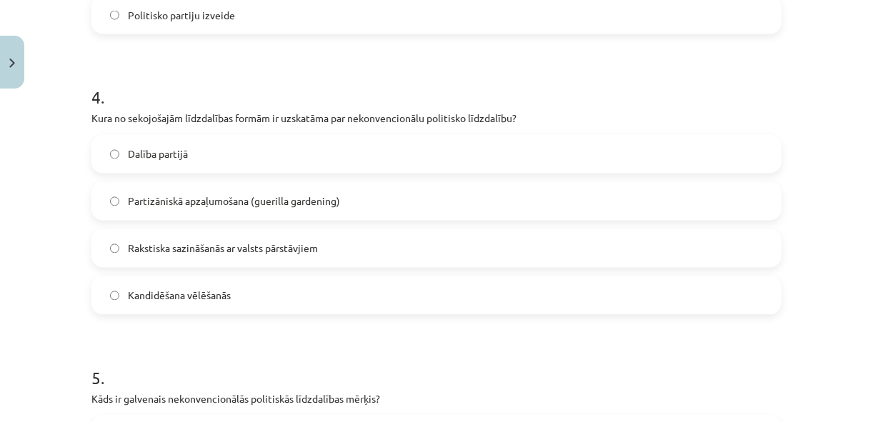
click at [223, 201] on span "Partizāniskā apzaļumošana (guerilla gardening)" at bounding box center [234, 201] width 212 height 15
click at [234, 296] on label "Kandidēšana vēlēšanās" at bounding box center [436, 296] width 687 height 36
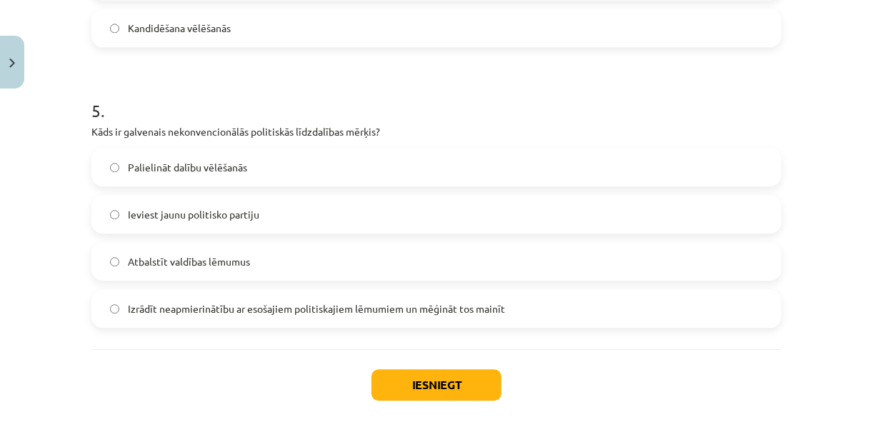
scroll to position [1349, 0]
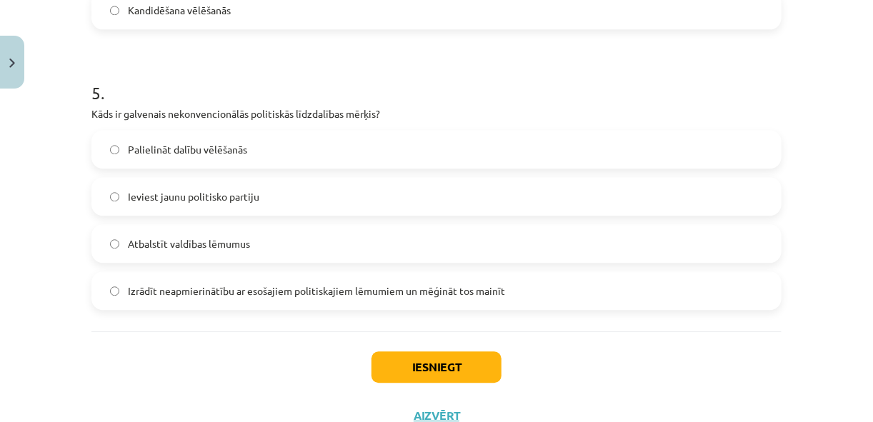
click at [254, 291] on span "Izrādīt neapmierinātību ar esošajiem politiskajiem lēmumiem un mēģināt tos main…" at bounding box center [316, 291] width 377 height 15
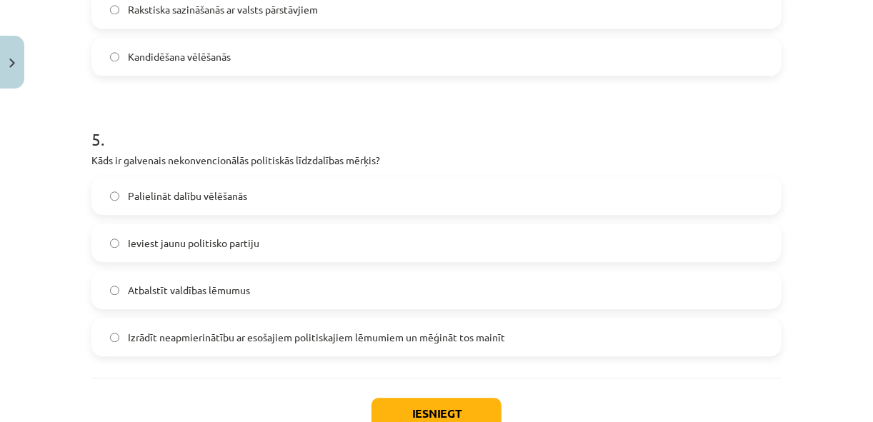
scroll to position [1402, 0]
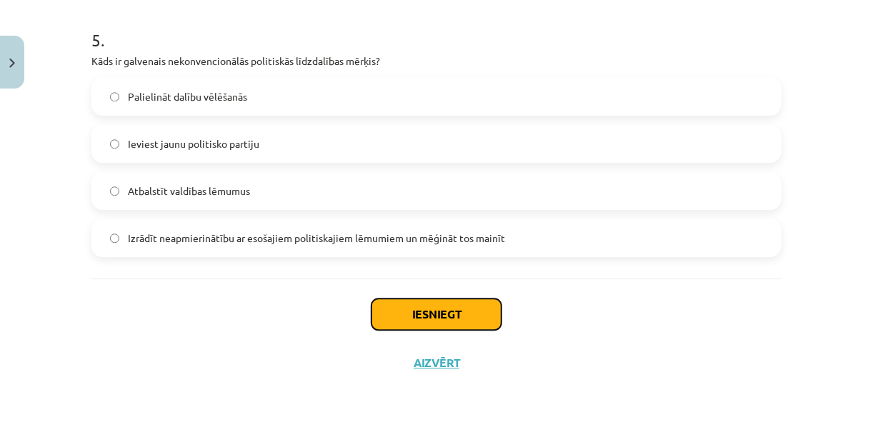
click at [395, 314] on button "Iesniegt" at bounding box center [436, 314] width 130 height 31
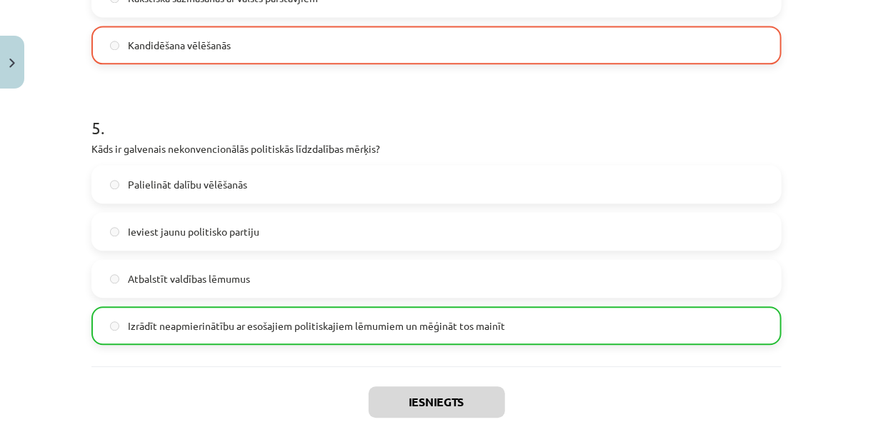
scroll to position [1390, 0]
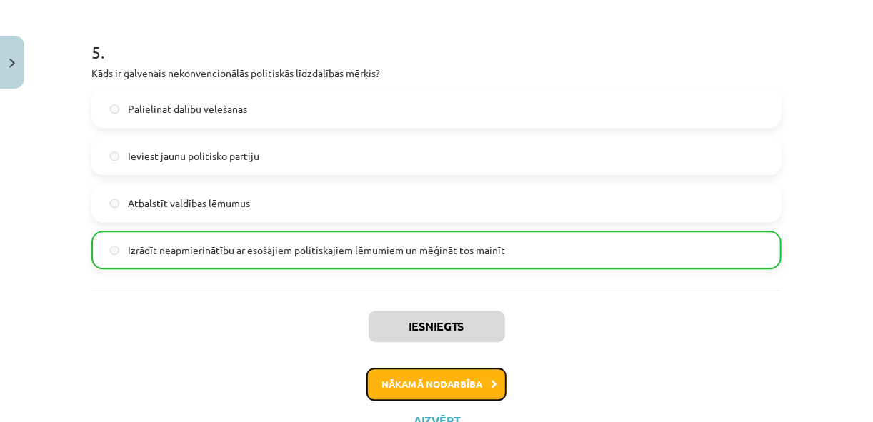
click at [430, 377] on button "Nākamā nodarbība" at bounding box center [436, 384] width 140 height 33
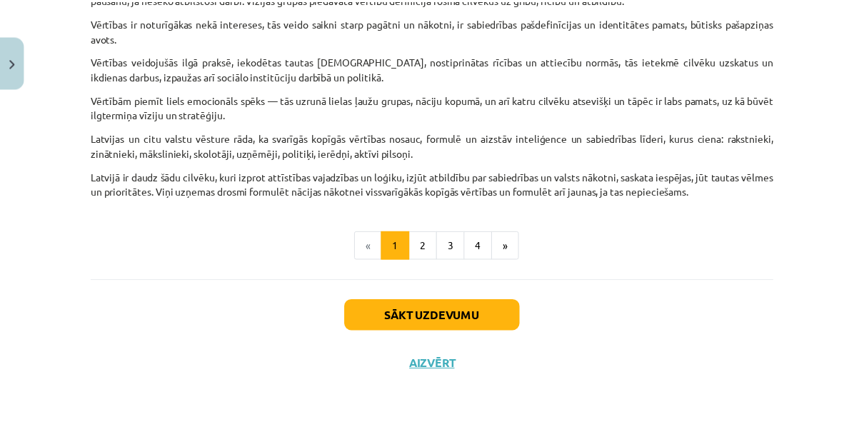
scroll to position [975, 0]
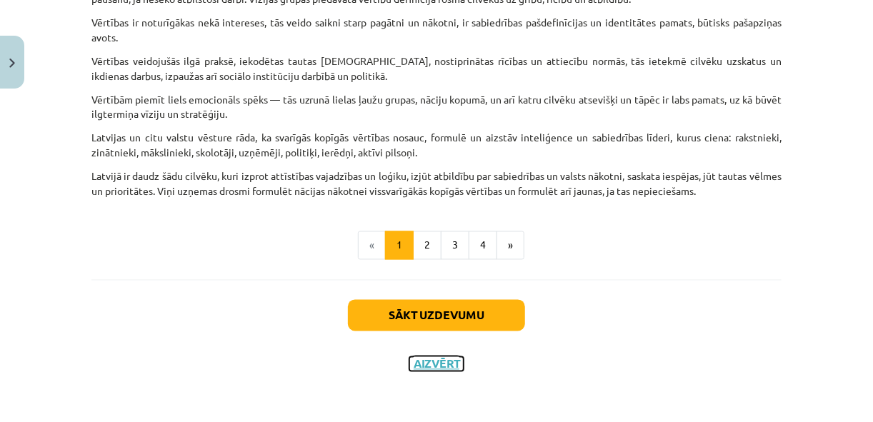
click at [434, 368] on button "Aizvērt" at bounding box center [436, 364] width 54 height 14
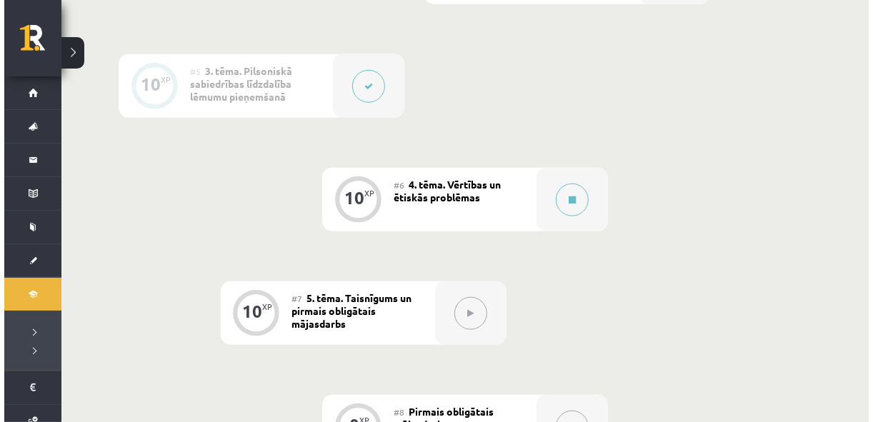
scroll to position [914, 0]
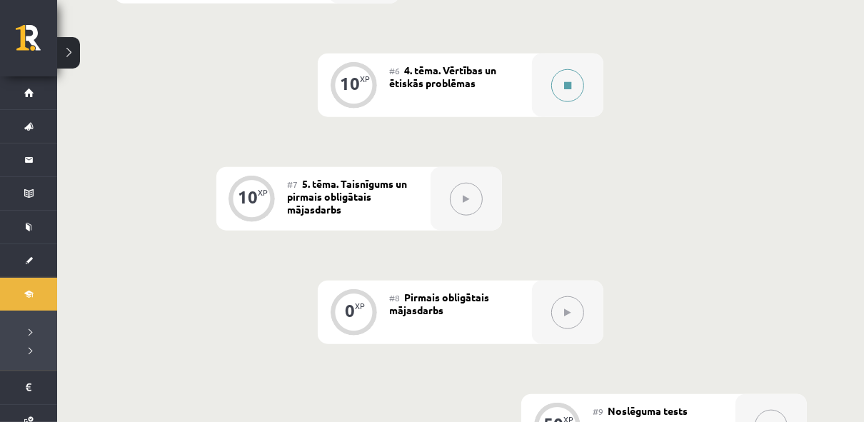
click at [563, 89] on button at bounding box center [567, 85] width 33 height 33
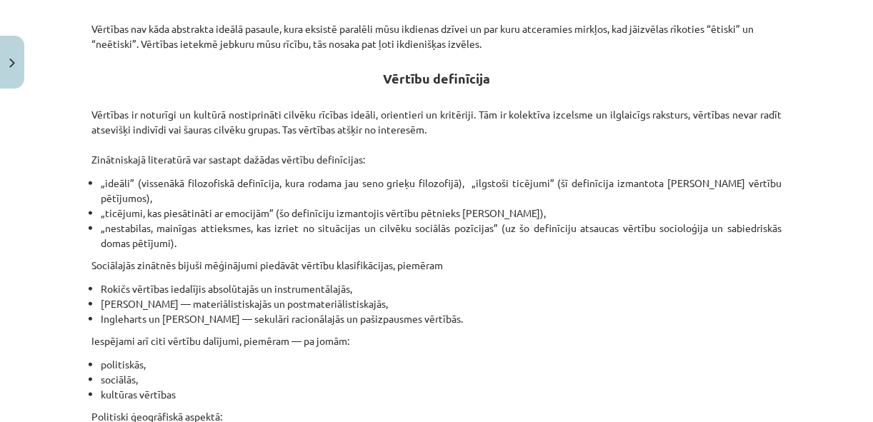
scroll to position [457, 0]
